Goal: Navigation & Orientation: Find specific page/section

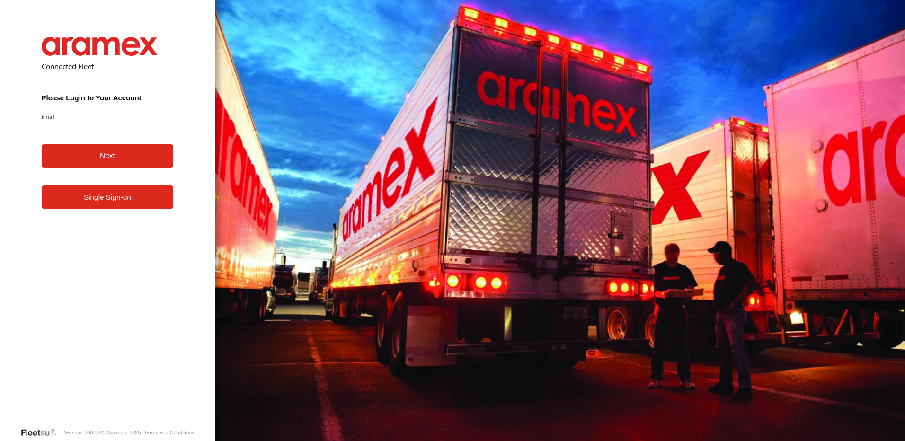
click at [99, 211] on form "Connected Fleet Please Login to Your Account Email Enter a valid login email ad…" at bounding box center [107, 225] width 160 height 404
click at [81, 190] on link "Single Sign-on" at bounding box center [108, 196] width 132 height 23
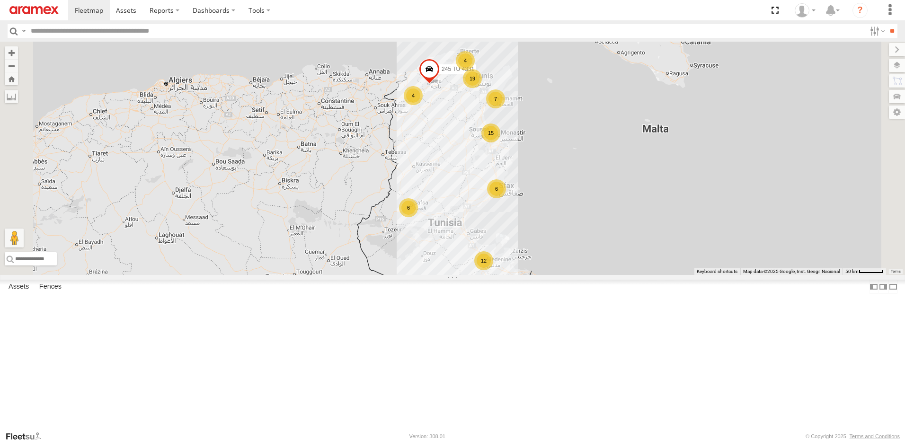
click at [506, 198] on div "6" at bounding box center [496, 188] width 19 height 19
